Goal: Check status: Check status

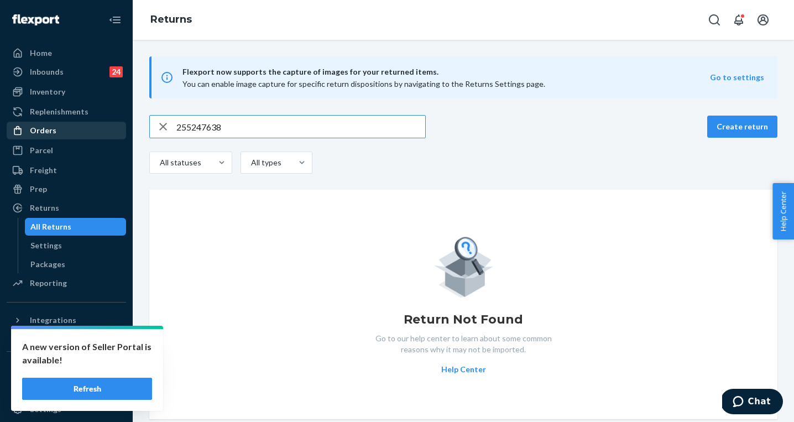
click at [72, 129] on div "Orders" at bounding box center [66, 130] width 117 height 15
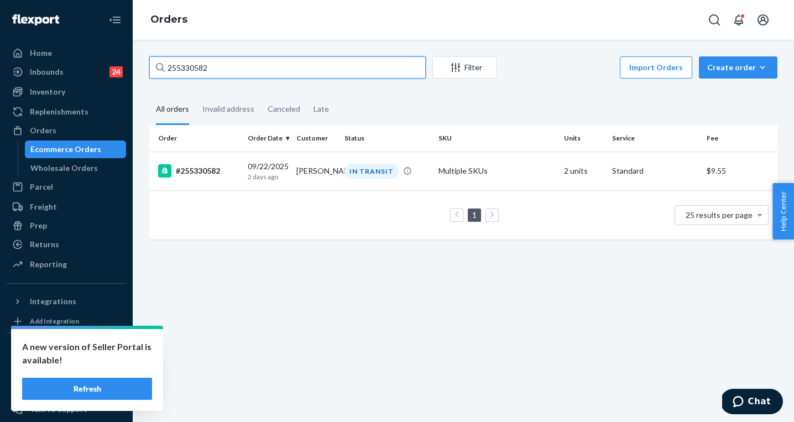
click at [233, 71] on input "255330582" at bounding box center [287, 67] width 276 height 22
paste input "127743"
type input "255127743"
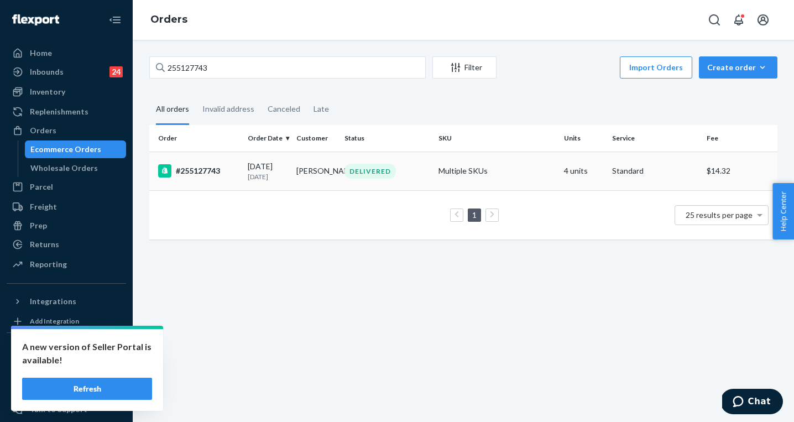
click at [252, 182] on td "[DATE] [DATE]" at bounding box center [267, 170] width 48 height 39
